Goal: Information Seeking & Learning: Learn about a topic

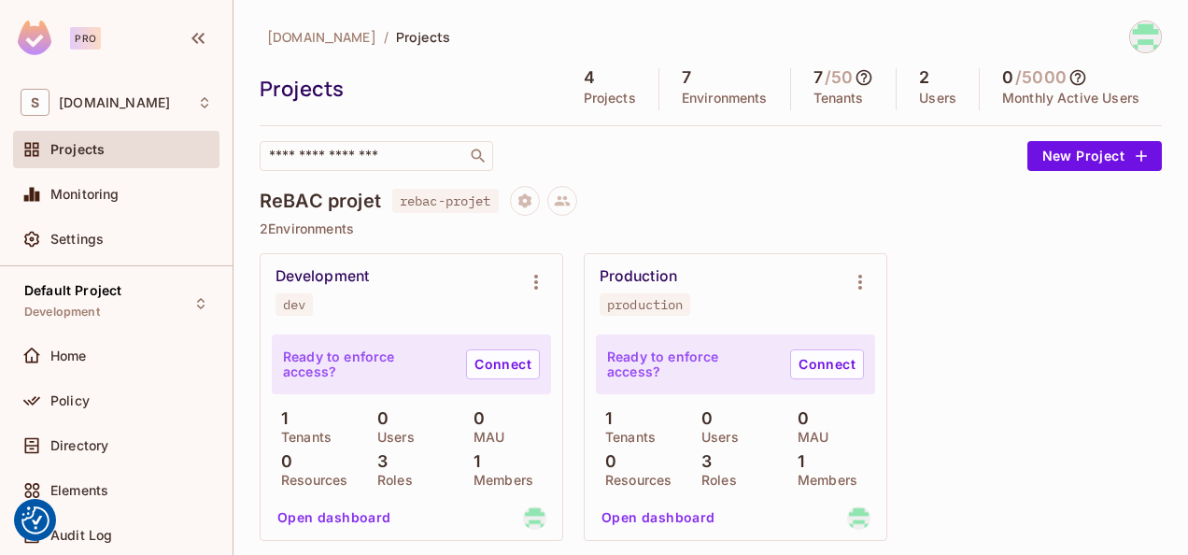
scroll to position [5, 0]
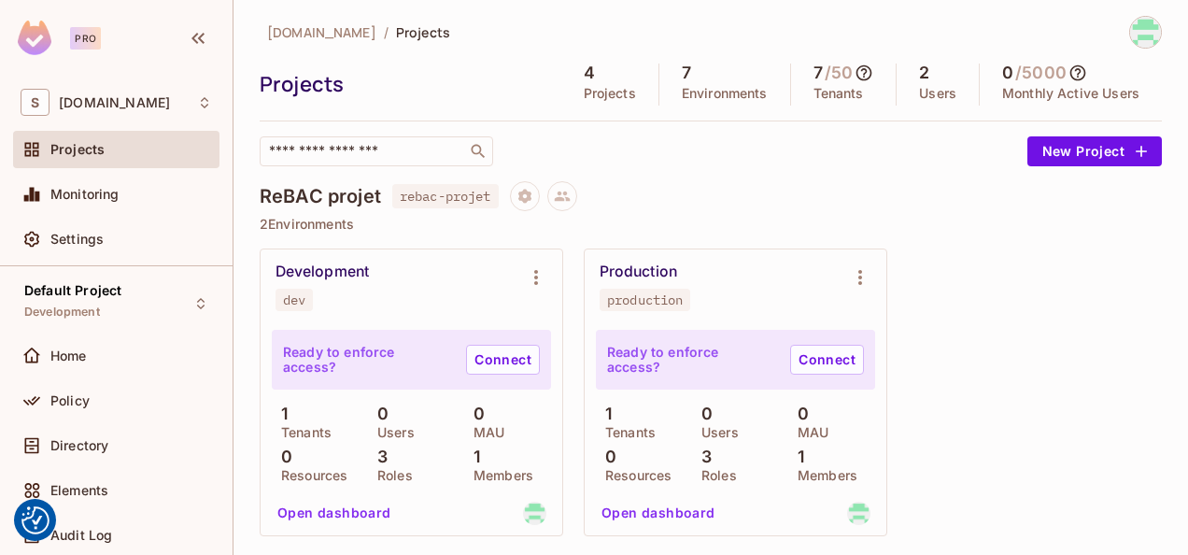
click at [1053, 372] on div "Development dev Ready to enforce access? Connect 1 Tenants 0 Users 0 MAU 0 Reso…" at bounding box center [711, 546] width 902 height 596
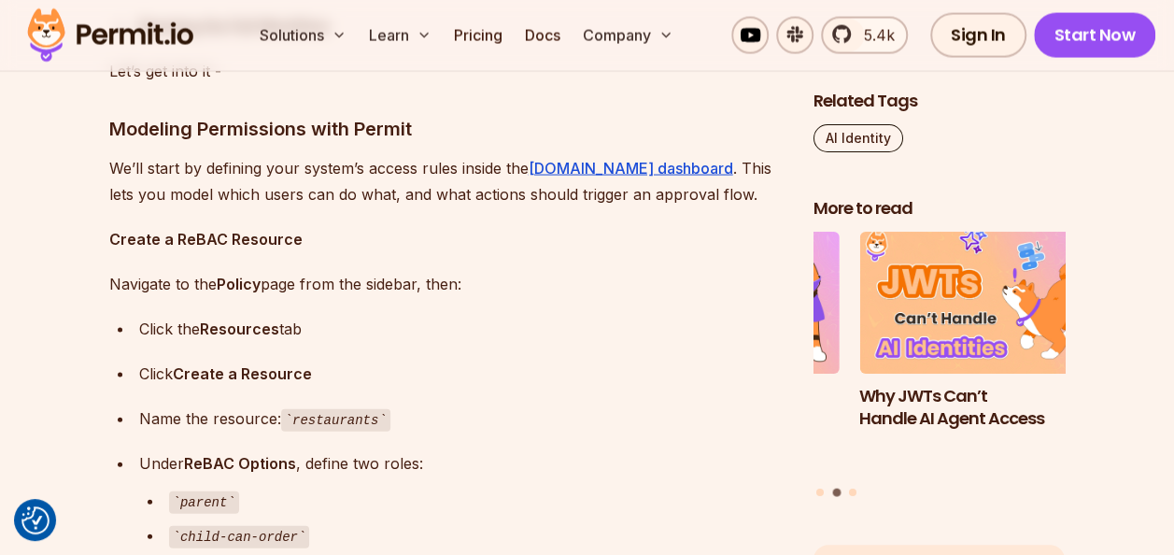
scroll to position [5325, 0]
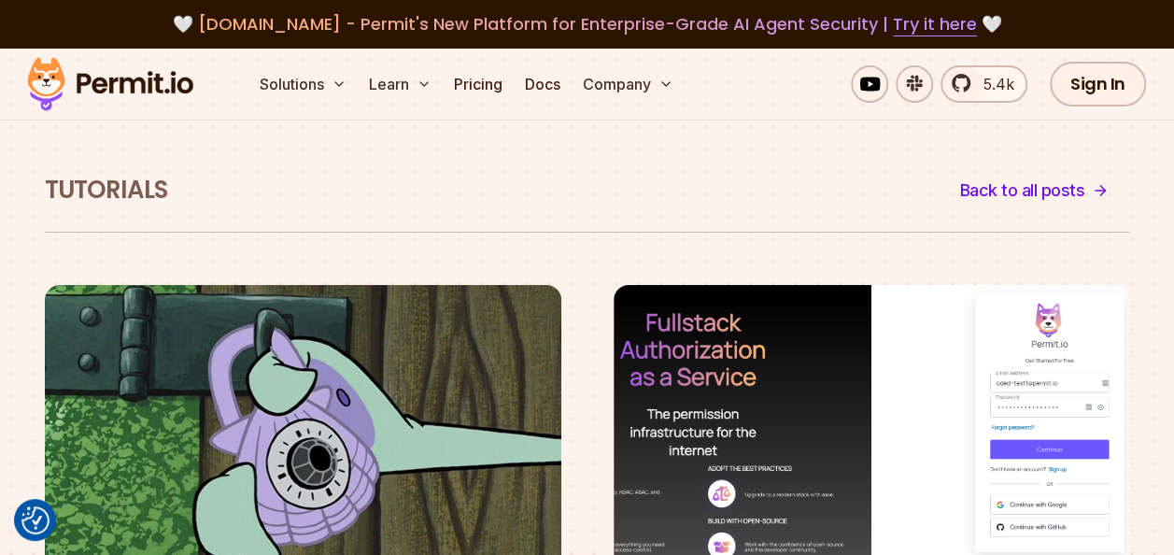
scroll to position [485, 0]
